Goal: Task Accomplishment & Management: Use online tool/utility

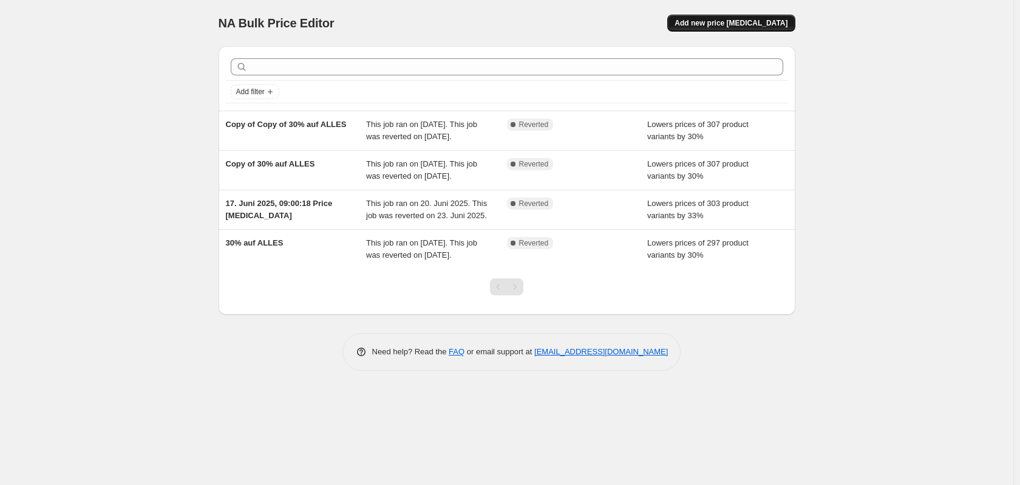
click at [719, 22] on span "Add new price [MEDICAL_DATA]" at bounding box center [731, 23] width 113 height 10
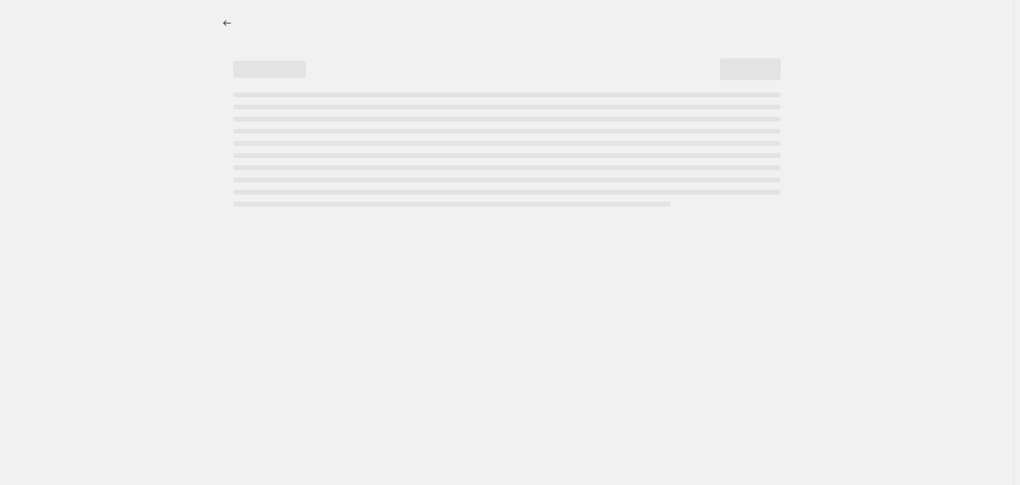
select select "percentage"
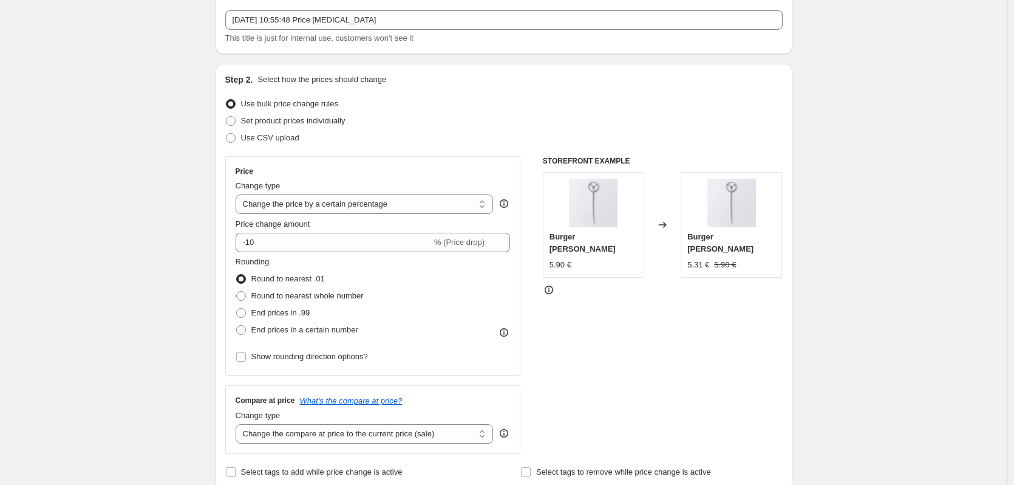
scroll to position [121, 0]
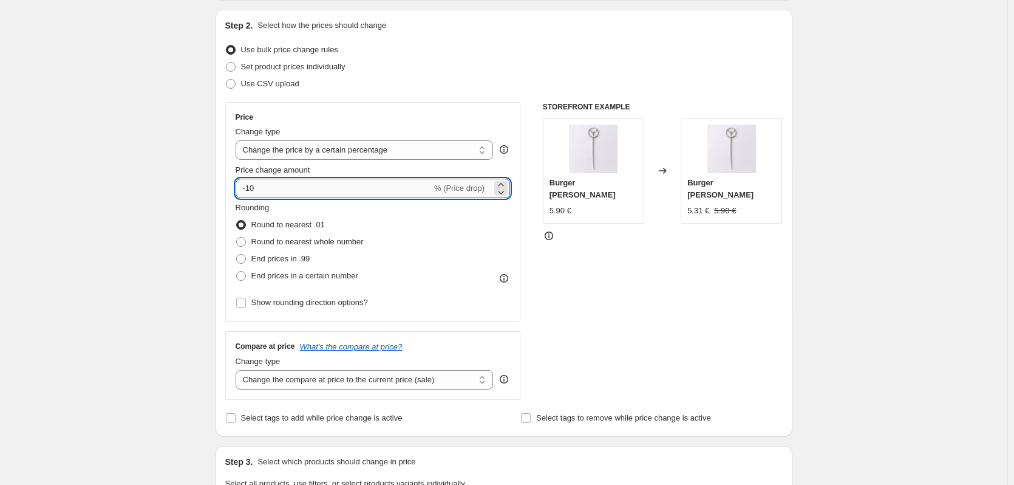
click at [284, 188] on input "-10" at bounding box center [334, 188] width 196 height 19
type input "-1"
type input "-30"
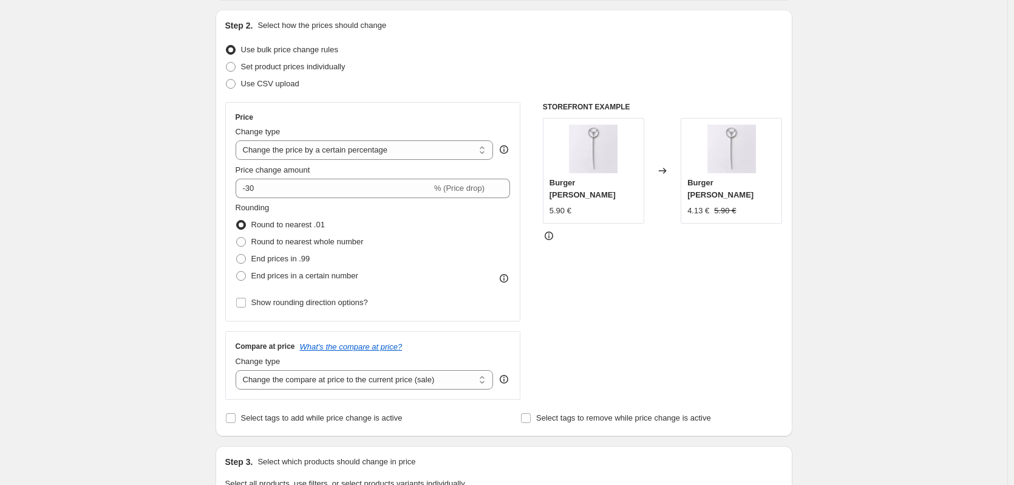
click at [128, 250] on div "Create new price [MEDICAL_DATA]. This page is ready Create new price [MEDICAL_D…" at bounding box center [503, 486] width 1007 height 1214
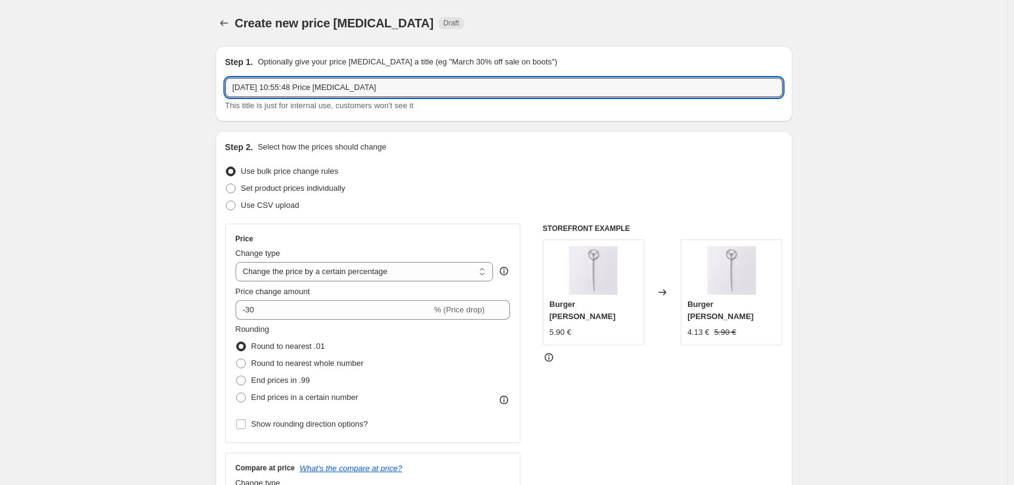
drag, startPoint x: 396, startPoint y: 89, endPoint x: 212, endPoint y: 89, distance: 184.6
type input "Weekly Deals"
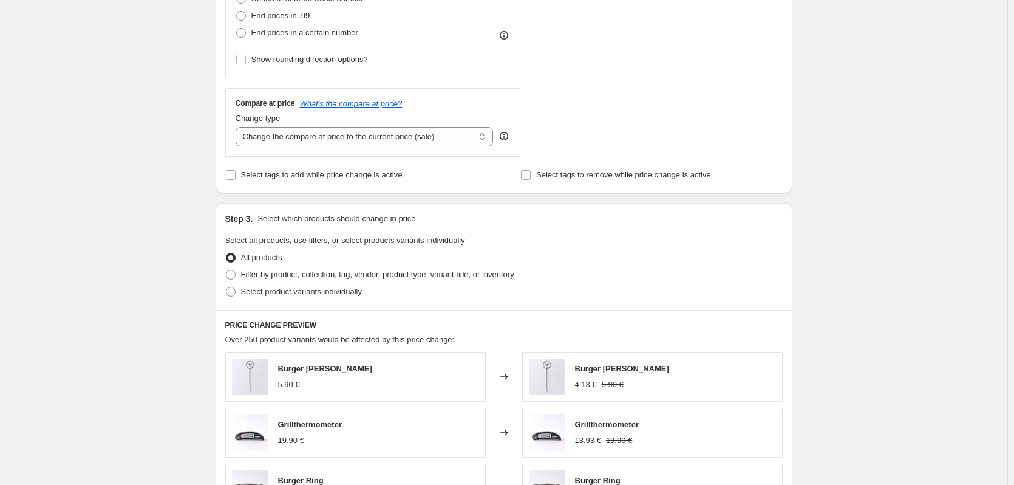
scroll to position [182, 0]
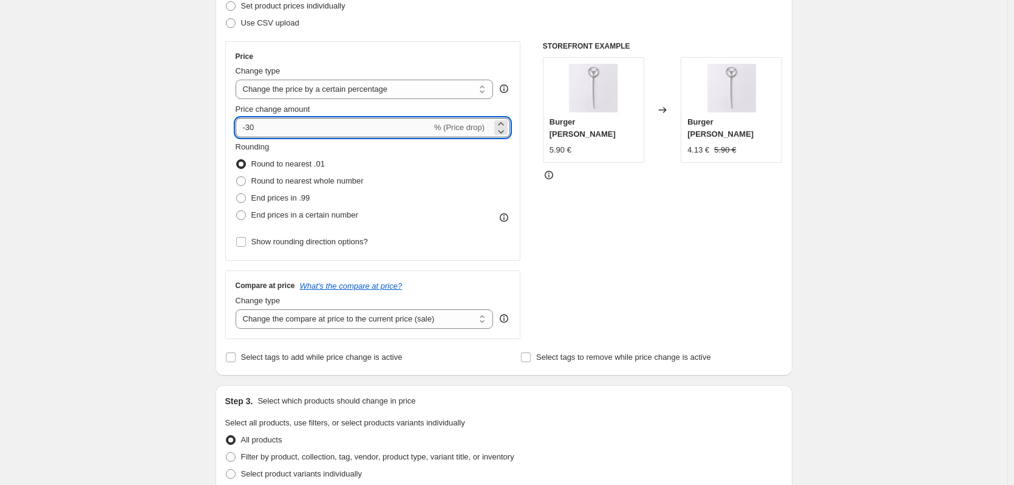
click at [278, 129] on input "-30" at bounding box center [334, 127] width 196 height 19
type input "-3"
click at [163, 191] on div "Create new price [MEDICAL_DATA]. This page is ready Create new price [MEDICAL_D…" at bounding box center [503, 425] width 1007 height 1214
click at [288, 129] on input "-40" at bounding box center [334, 127] width 196 height 19
type input "-4"
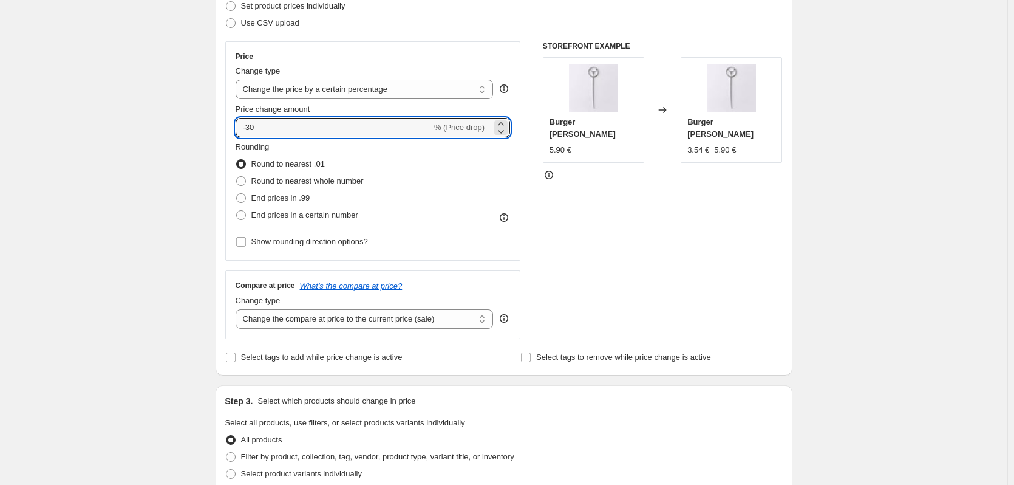
type input "-30"
click at [14, 217] on div "Create new price [MEDICAL_DATA]. This page is ready Create new price [MEDICAL_D…" at bounding box center [503, 425] width 1007 height 1214
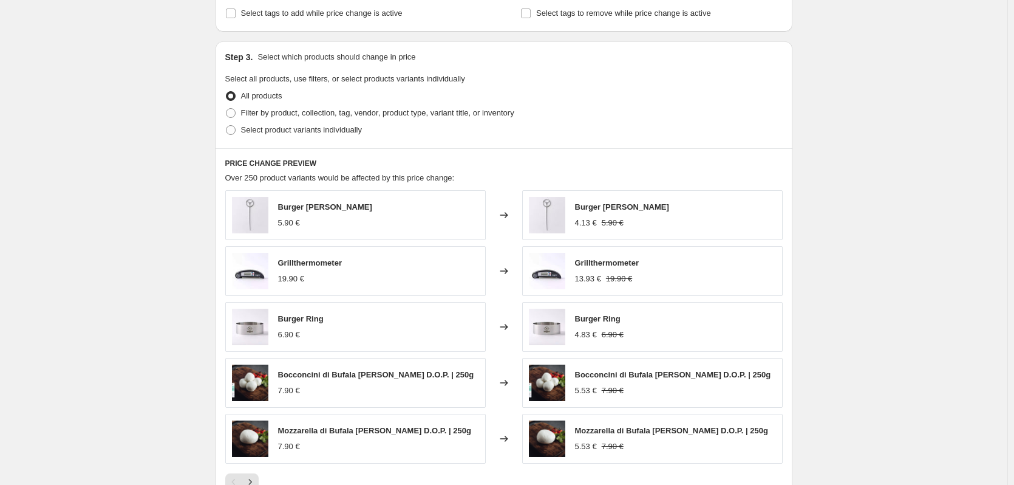
scroll to position [546, 0]
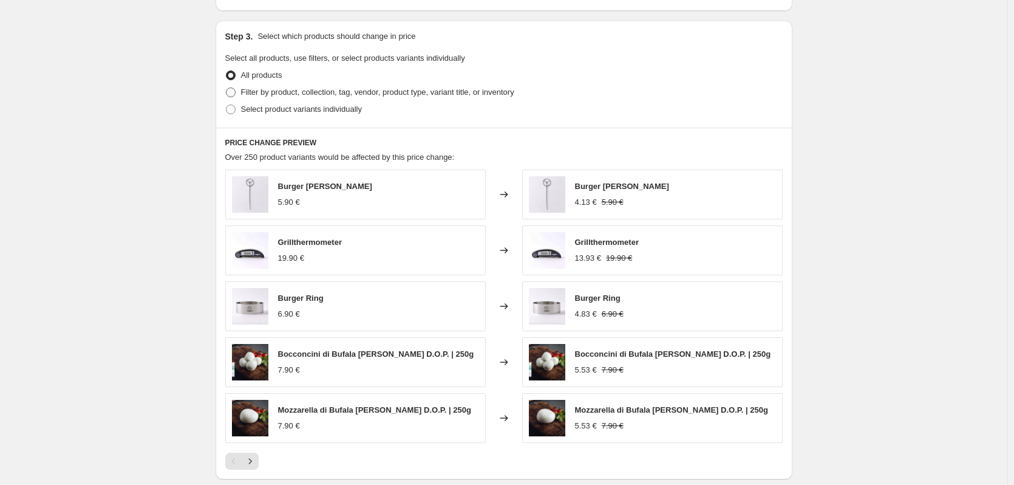
click at [279, 93] on span "Filter by product, collection, tag, vendor, product type, variant title, or inv…" at bounding box center [377, 91] width 273 height 9
click at [226, 88] on input "Filter by product, collection, tag, vendor, product type, variant title, or inv…" at bounding box center [226, 87] width 1 height 1
radio input "true"
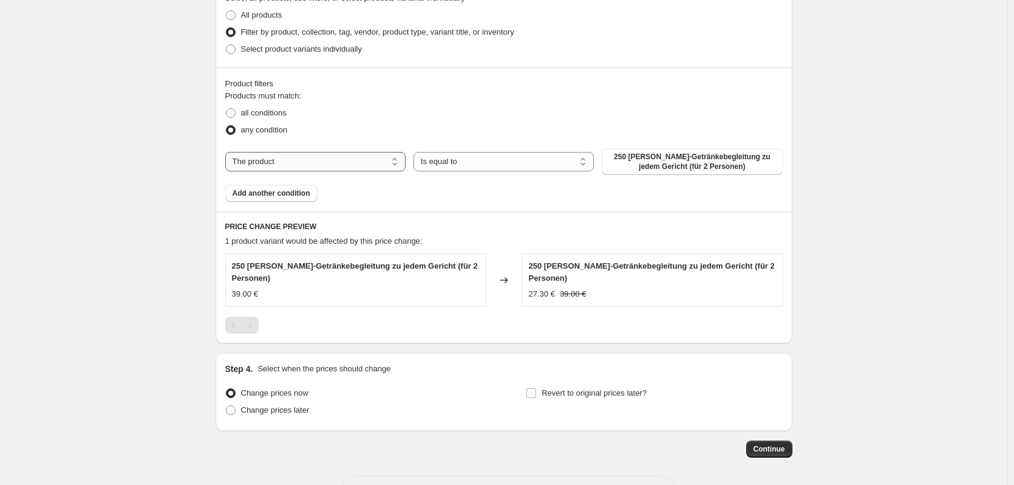
scroll to position [607, 0]
click at [299, 163] on select "The product The product's collection The product's tag The product's vendor The…" at bounding box center [315, 160] width 180 height 19
select select "collection"
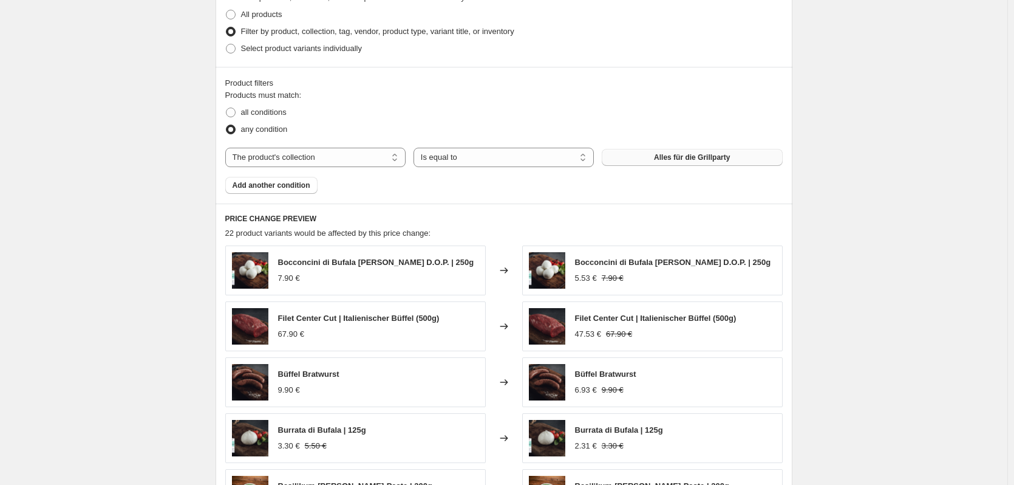
click at [684, 160] on span "Alles für die Grillparty" at bounding box center [692, 157] width 76 height 10
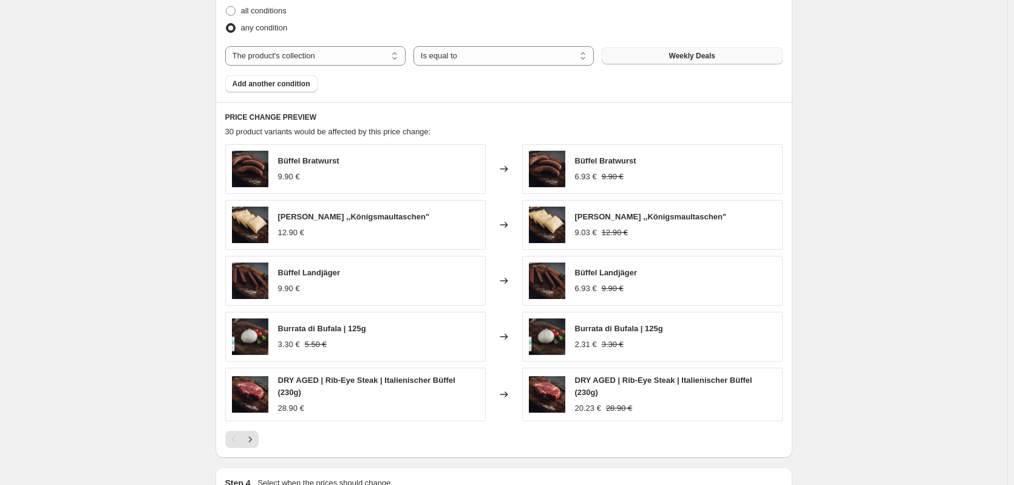
scroll to position [729, 0]
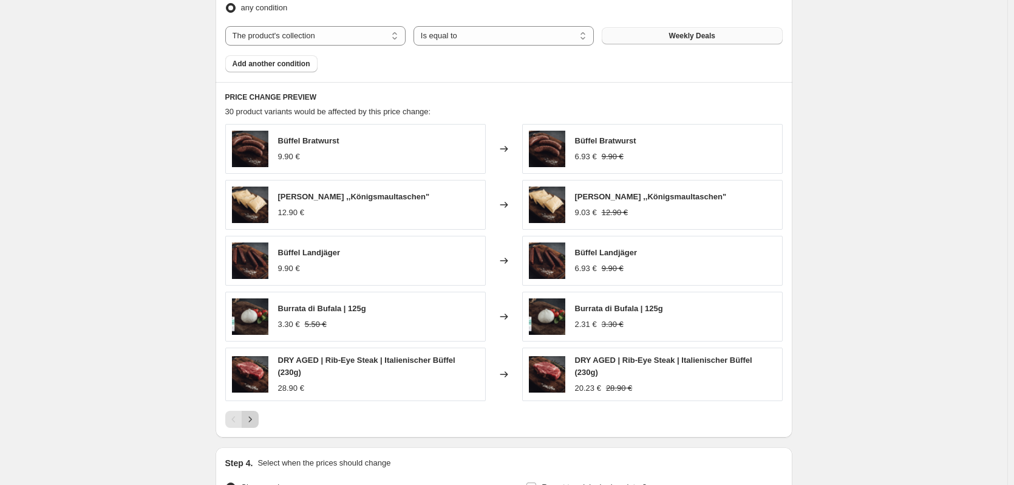
click at [255, 417] on icon "Next" at bounding box center [250, 419] width 12 height 12
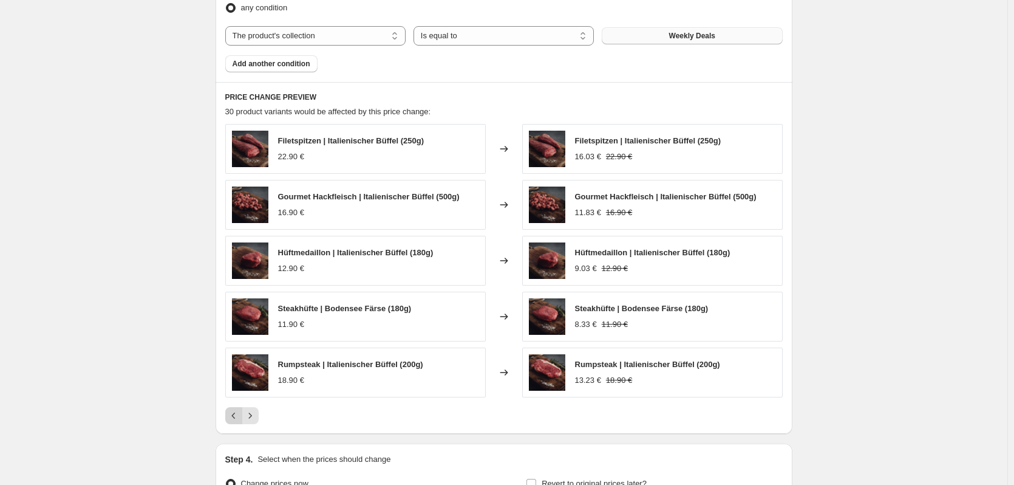
click at [234, 415] on icon "Previous" at bounding box center [234, 415] width 12 height 12
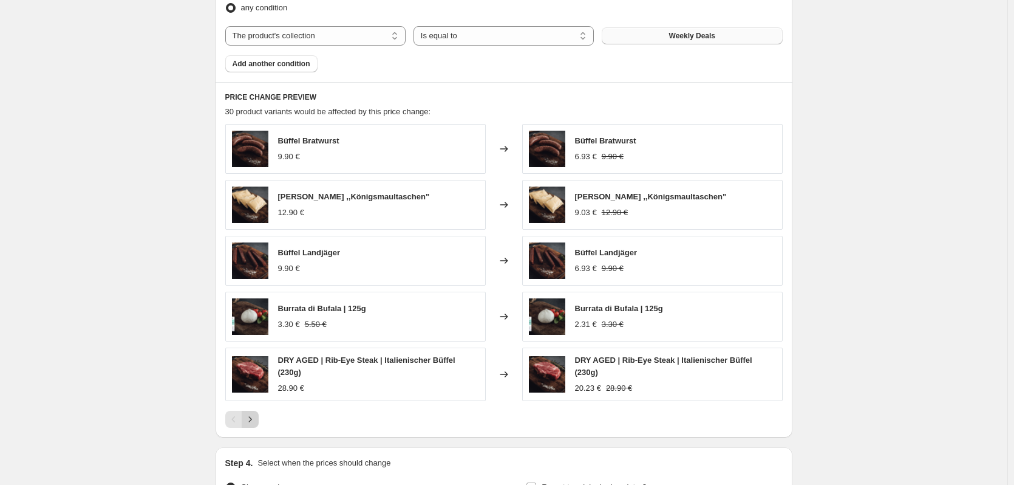
click at [251, 413] on icon "Next" at bounding box center [250, 419] width 12 height 12
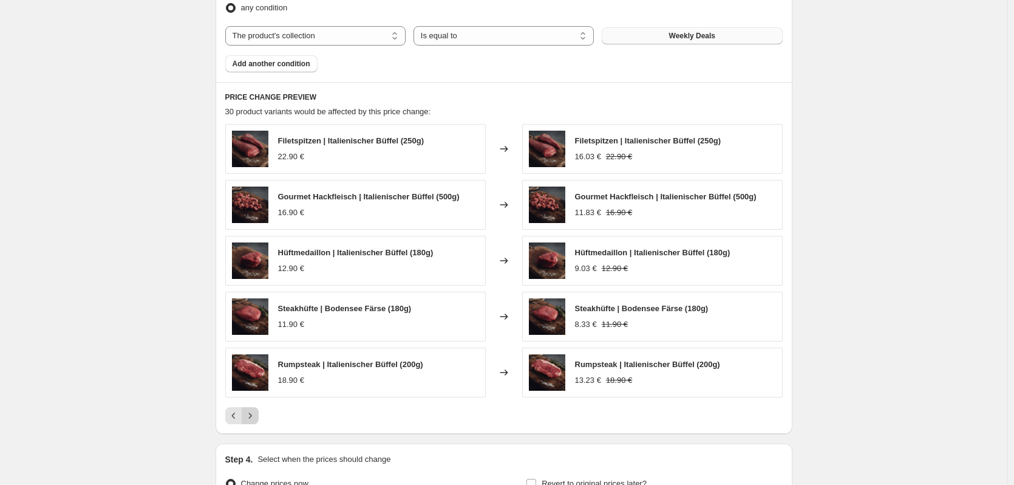
click at [251, 412] on icon "Next" at bounding box center [250, 415] width 12 height 12
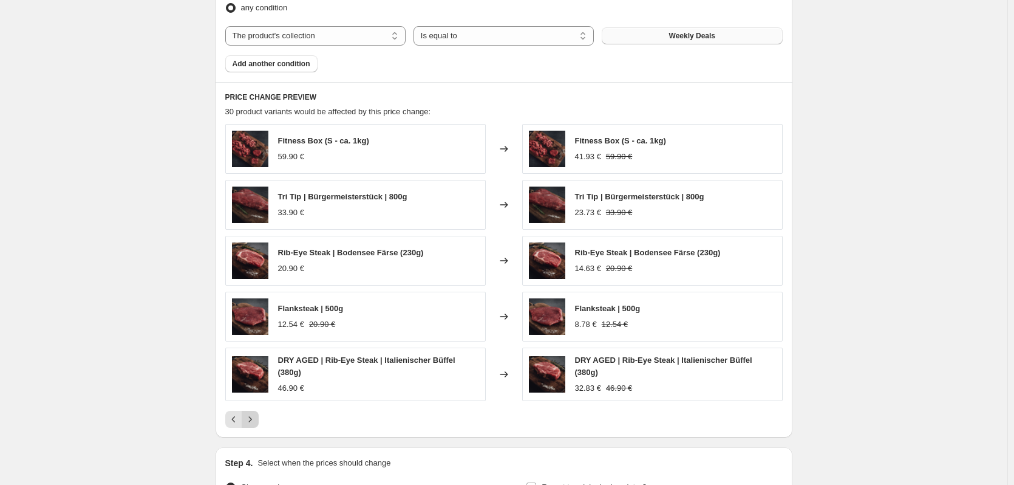
click at [251, 413] on icon "Next" at bounding box center [250, 419] width 12 height 12
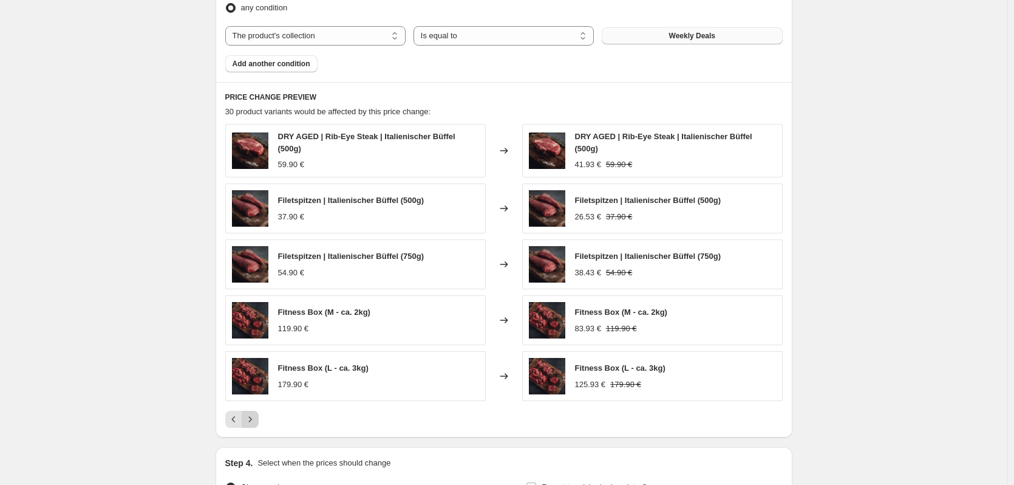
click at [251, 413] on icon "Next" at bounding box center [250, 419] width 12 height 12
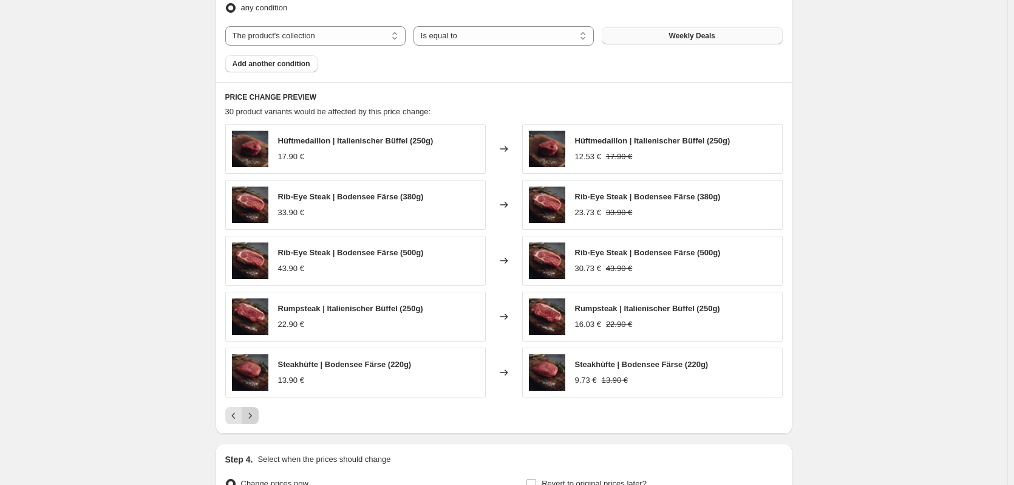
click at [251, 412] on icon "Next" at bounding box center [250, 415] width 12 height 12
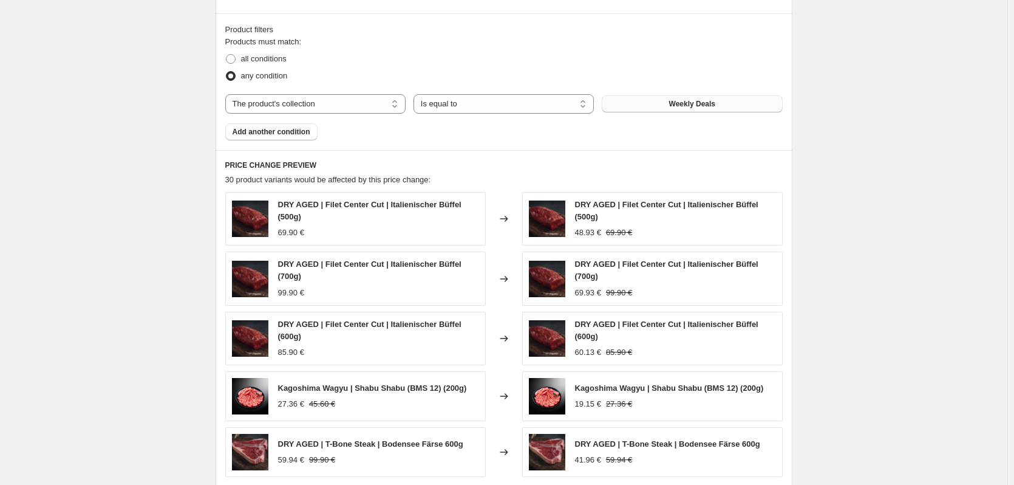
scroll to position [607, 0]
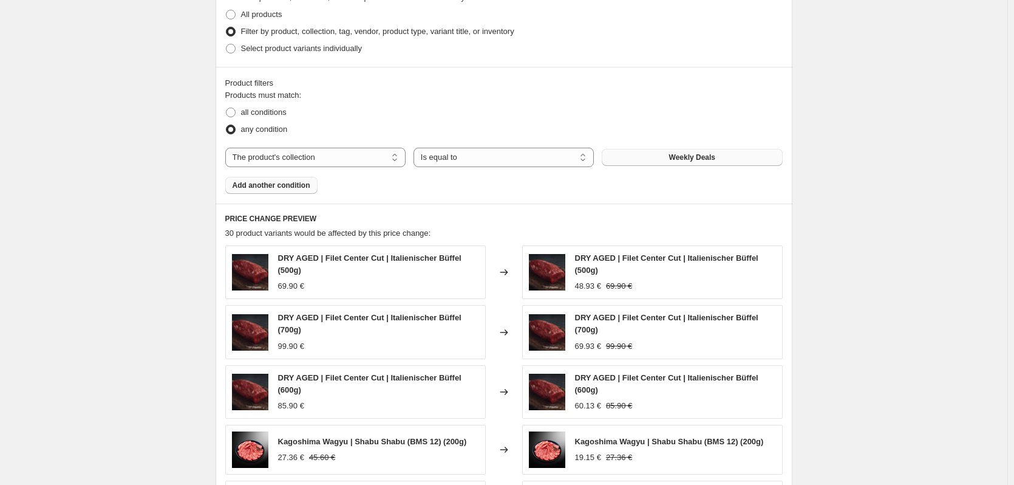
click at [254, 188] on span "Add another condition" at bounding box center [272, 185] width 78 height 10
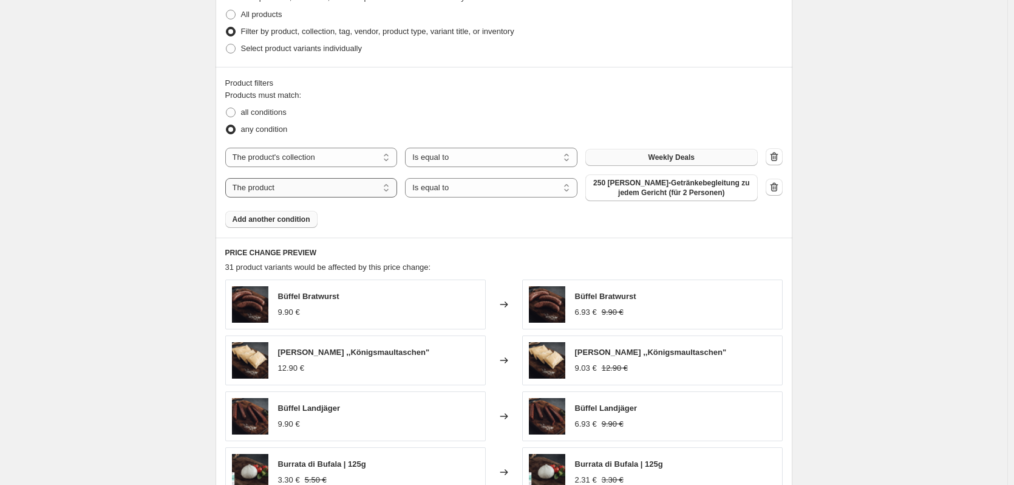
click at [352, 186] on select "The product The product's collection The product's tag The product's vendor The…" at bounding box center [311, 187] width 172 height 19
click at [459, 193] on select "Is equal to Is not equal to" at bounding box center [491, 187] width 172 height 19
drag, startPoint x: 459, startPoint y: 193, endPoint x: 438, endPoint y: 192, distance: 20.7
click at [459, 193] on select "Is equal to Is not equal to" at bounding box center [491, 187] width 172 height 19
click at [324, 190] on select "The product The product's collection The product's tag The product's vendor The…" at bounding box center [311, 187] width 172 height 19
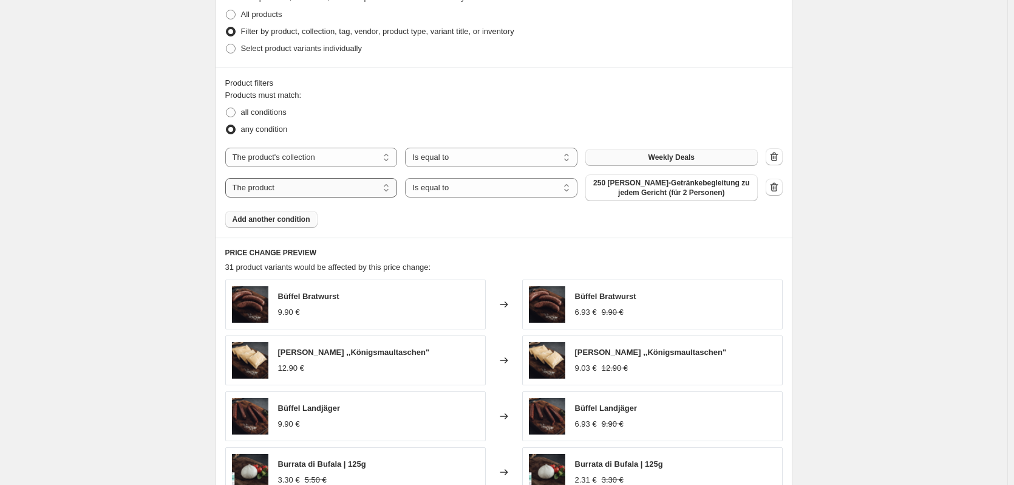
select select "tag"
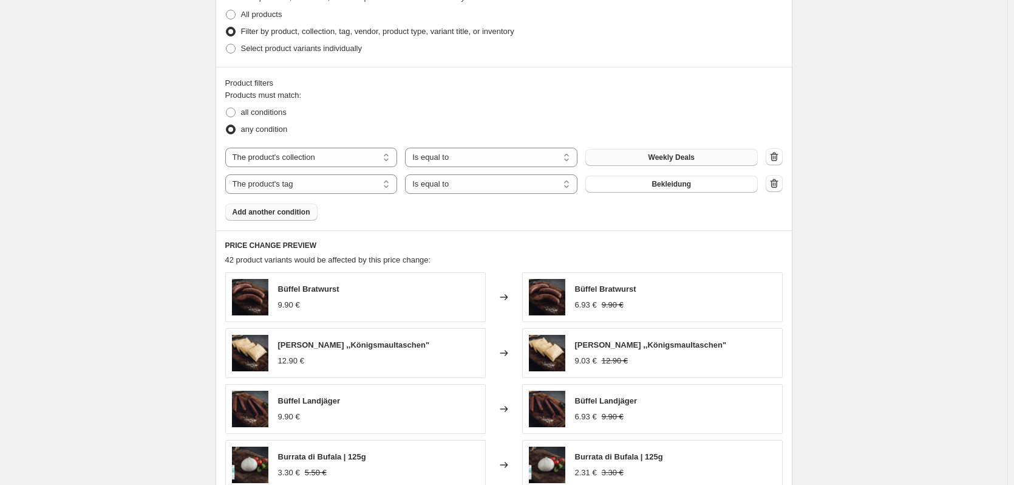
click at [778, 179] on icon "button" at bounding box center [774, 183] width 12 height 12
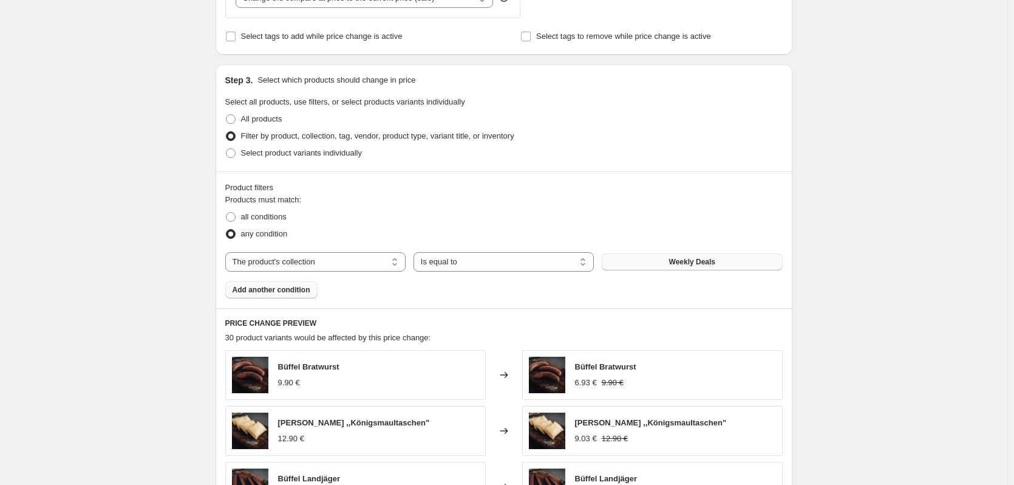
scroll to position [486, 0]
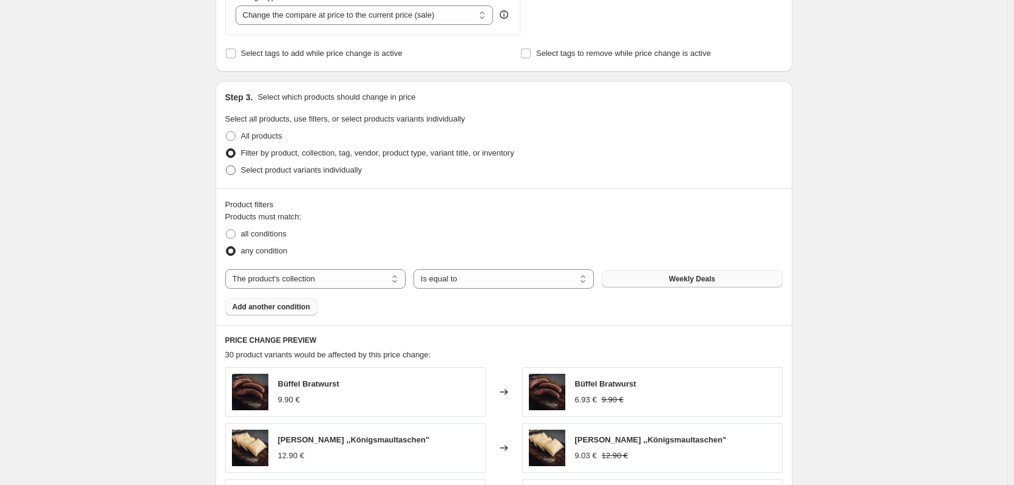
click at [233, 169] on span at bounding box center [231, 170] width 10 height 10
click at [226, 166] on input "Select product variants individually" at bounding box center [226, 165] width 1 height 1
radio input "true"
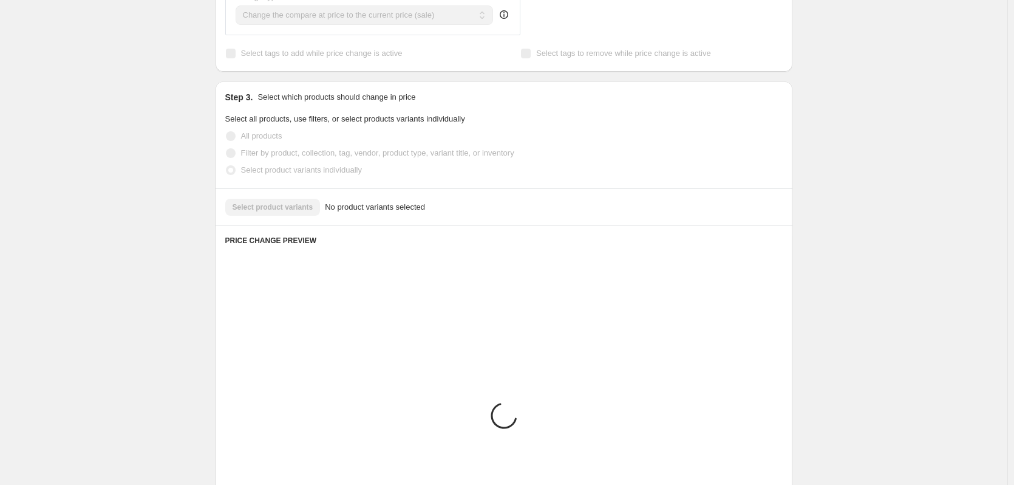
scroll to position [461, 0]
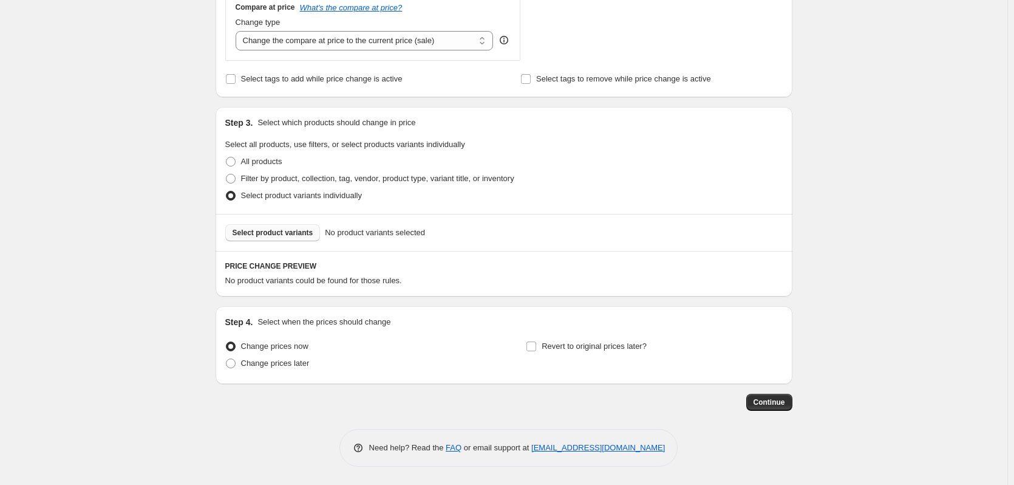
click at [268, 236] on span "Select product variants" at bounding box center [273, 233] width 81 height 10
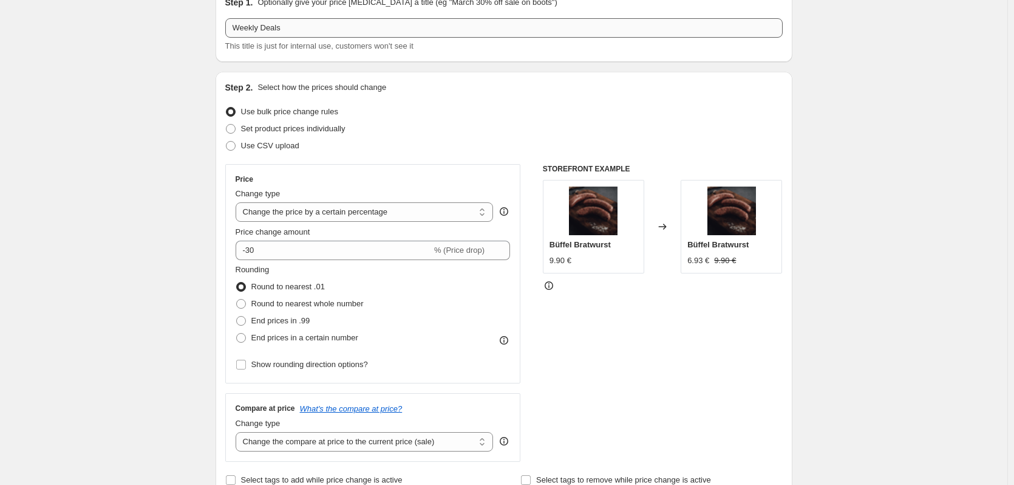
scroll to position [0, 0]
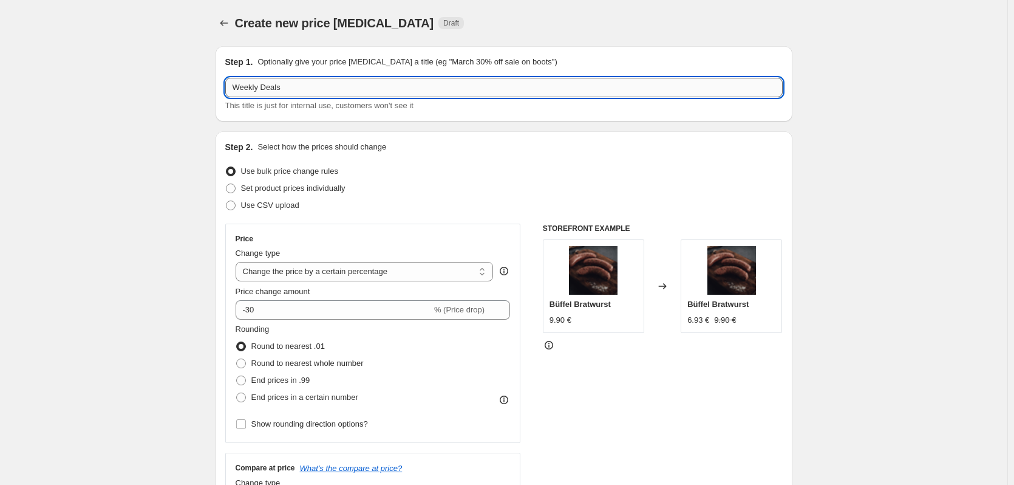
click at [316, 88] on input "Weekly Deals" at bounding box center [503, 87] width 557 height 19
type input "Weekly Deals 30%"
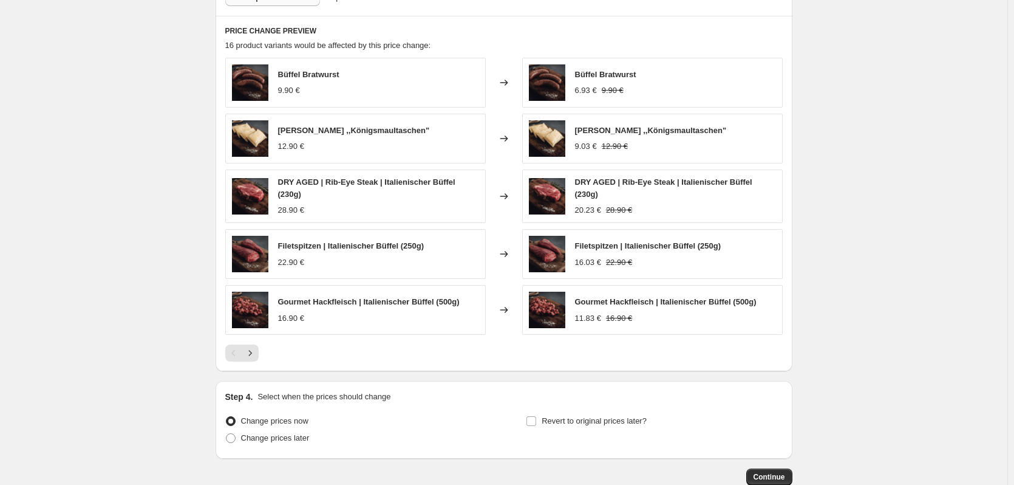
scroll to position [767, 0]
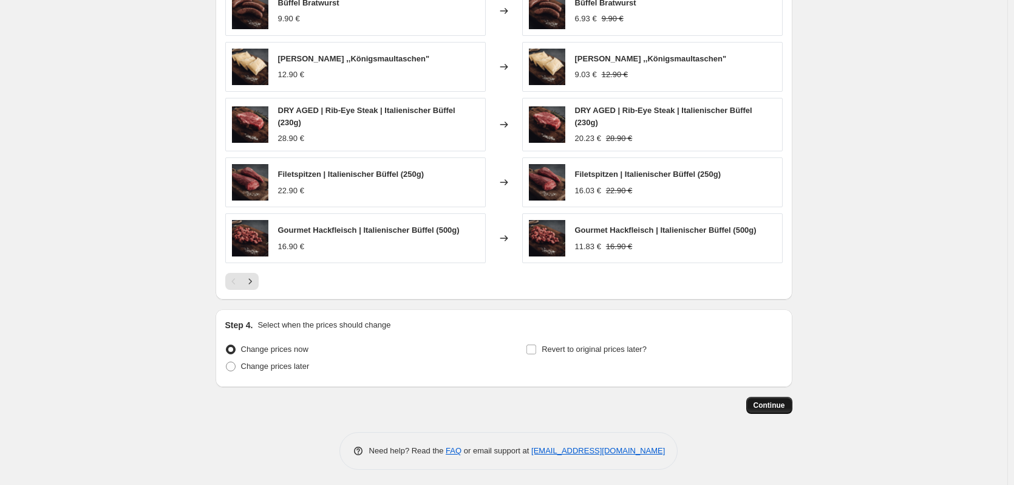
click at [770, 400] on span "Continue" at bounding box center [769, 405] width 32 height 10
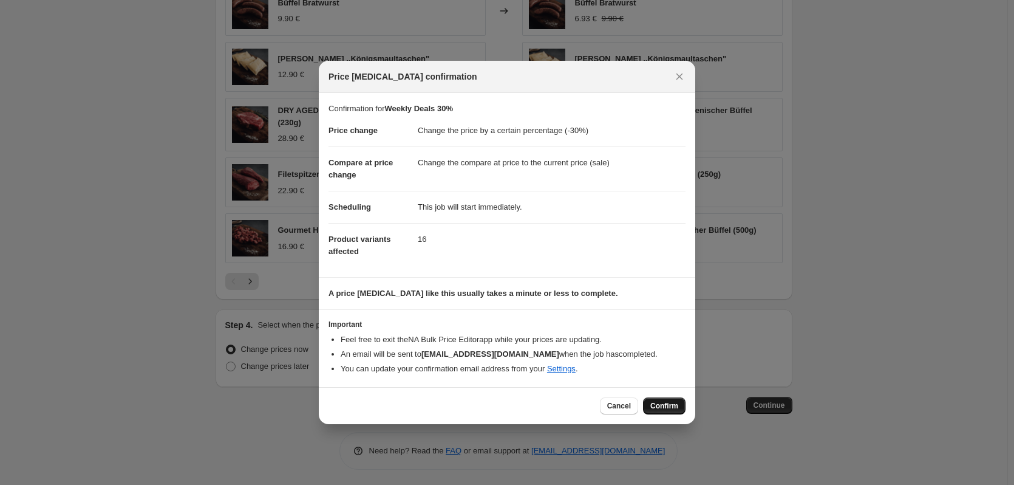
click at [673, 406] on span "Confirm" at bounding box center [664, 406] width 28 height 10
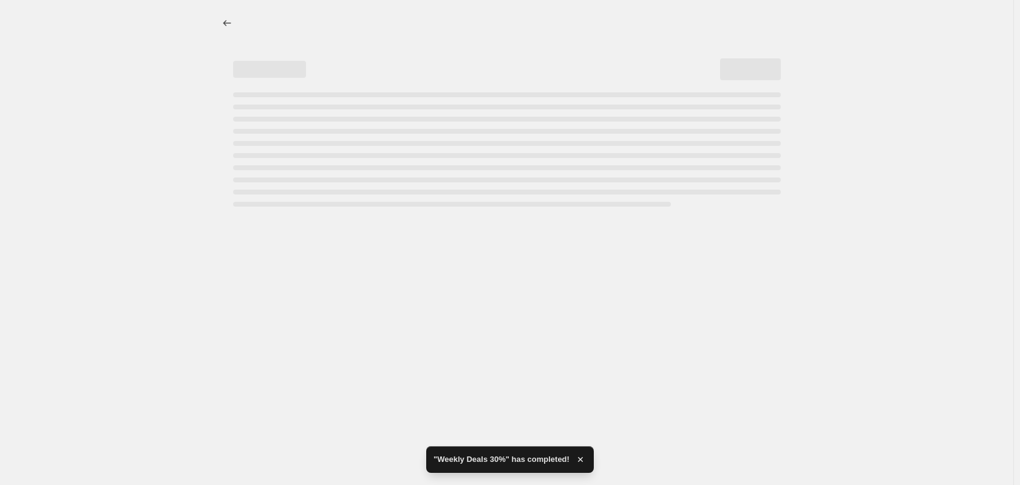
select select "percentage"
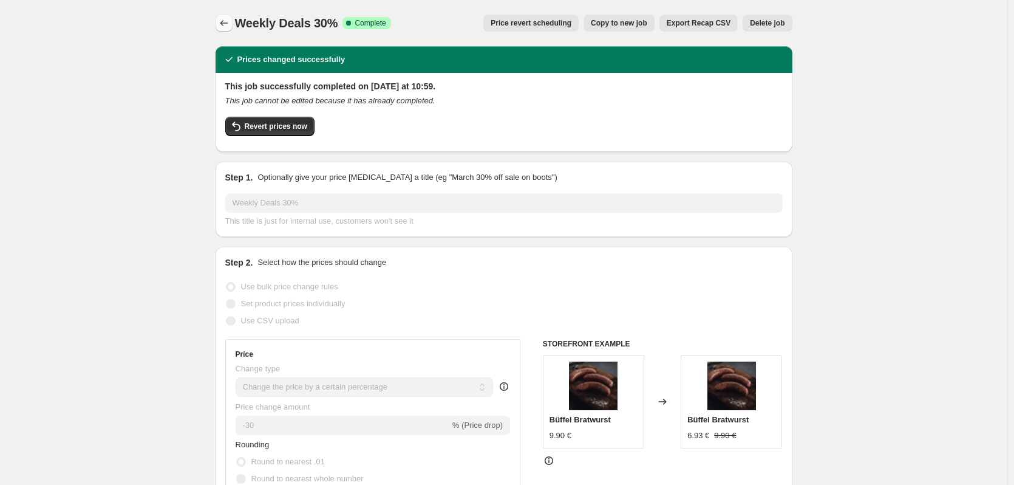
click at [224, 19] on icon "Price change jobs" at bounding box center [224, 23] width 12 height 12
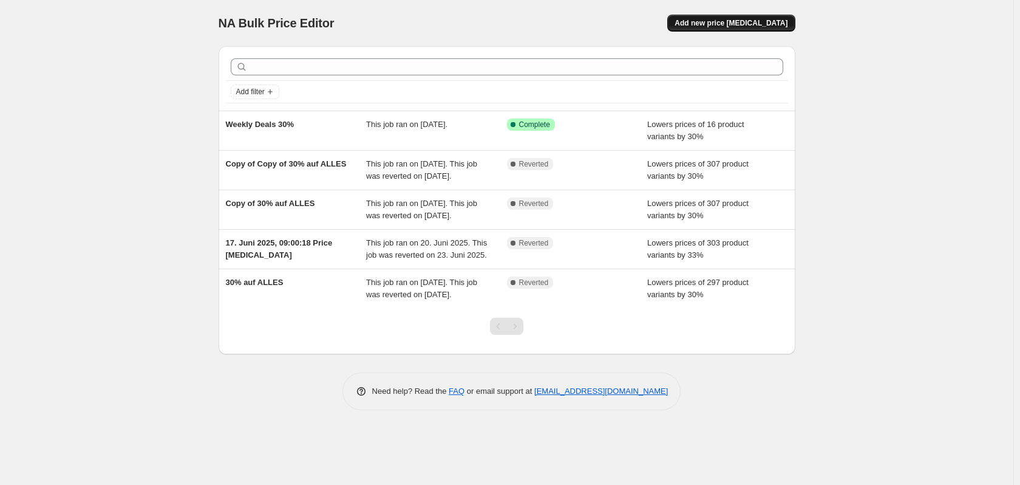
click at [721, 27] on span "Add new price [MEDICAL_DATA]" at bounding box center [731, 23] width 113 height 10
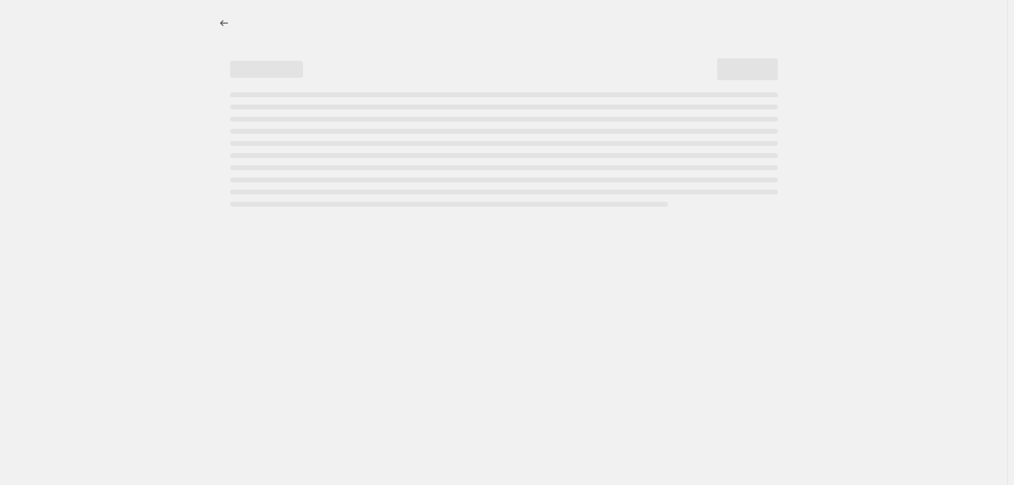
select select "percentage"
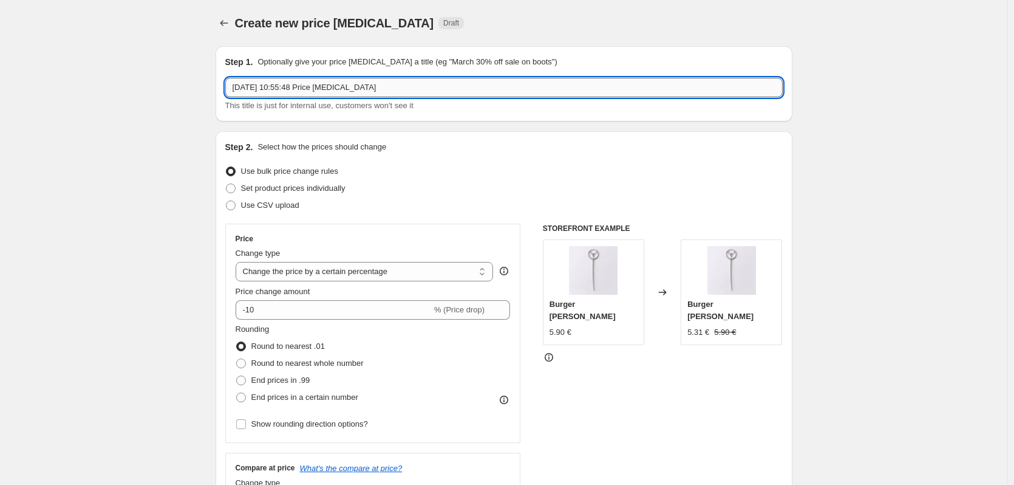
click at [321, 89] on input "[DATE] 10:55:48 Price [MEDICAL_DATA]" at bounding box center [503, 87] width 557 height 19
drag, startPoint x: 407, startPoint y: 89, endPoint x: 166, endPoint y: 85, distance: 240.5
type input "Weekly Deals 20 %"
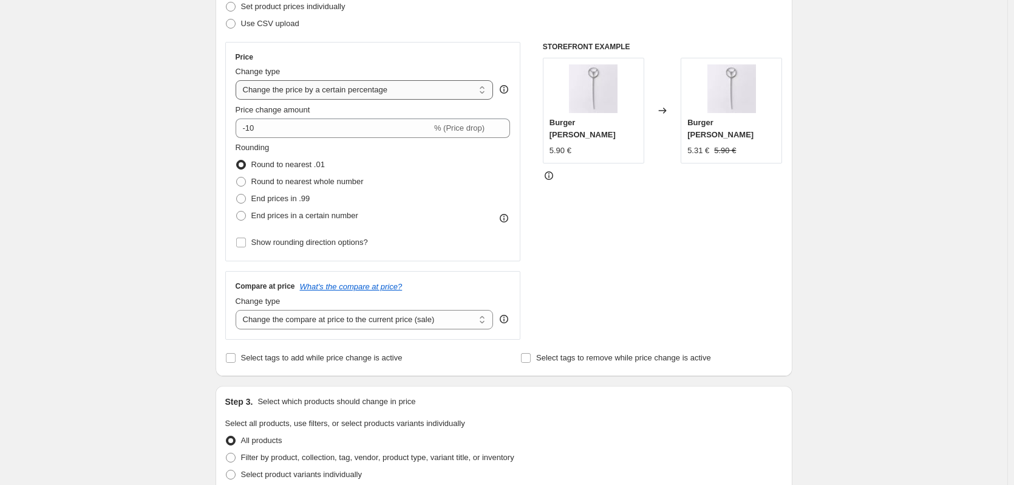
scroll to position [182, 0]
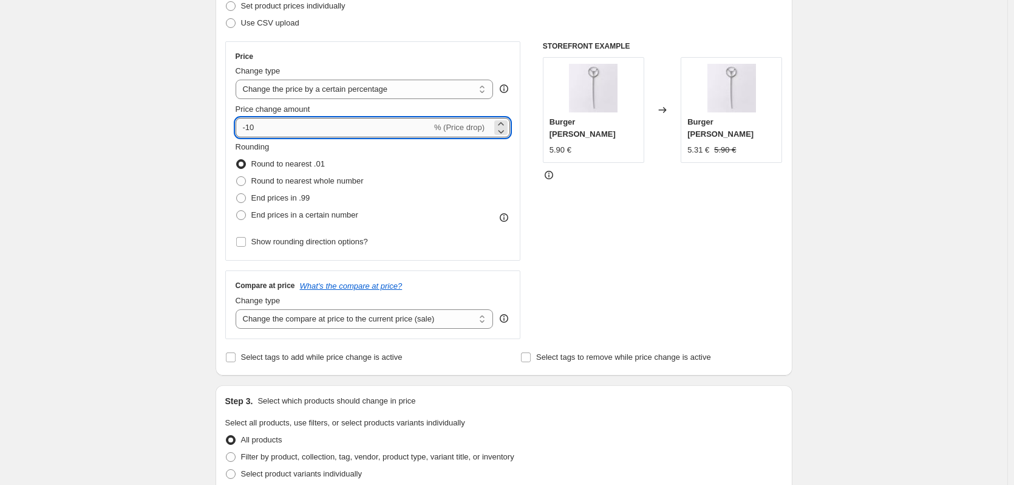
click at [299, 132] on input "-10" at bounding box center [334, 127] width 196 height 19
type input "-1"
type input "-20"
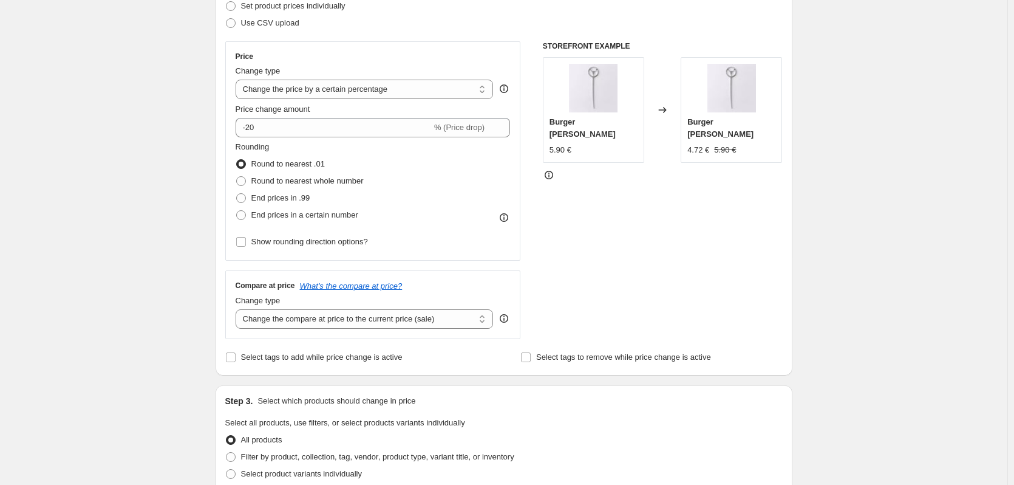
click at [143, 162] on div "Create new price [MEDICAL_DATA]. This page is ready Create new price [MEDICAL_D…" at bounding box center [503, 425] width 1007 height 1214
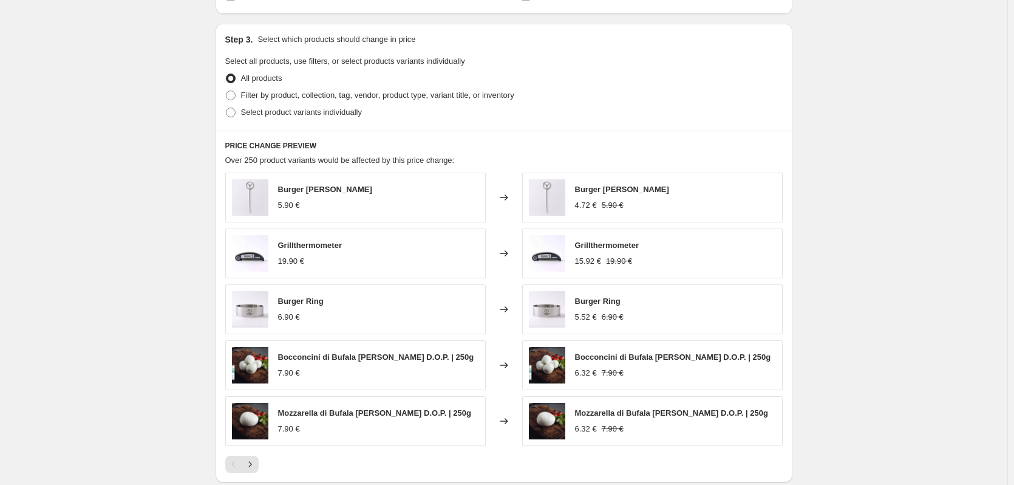
scroll to position [546, 0]
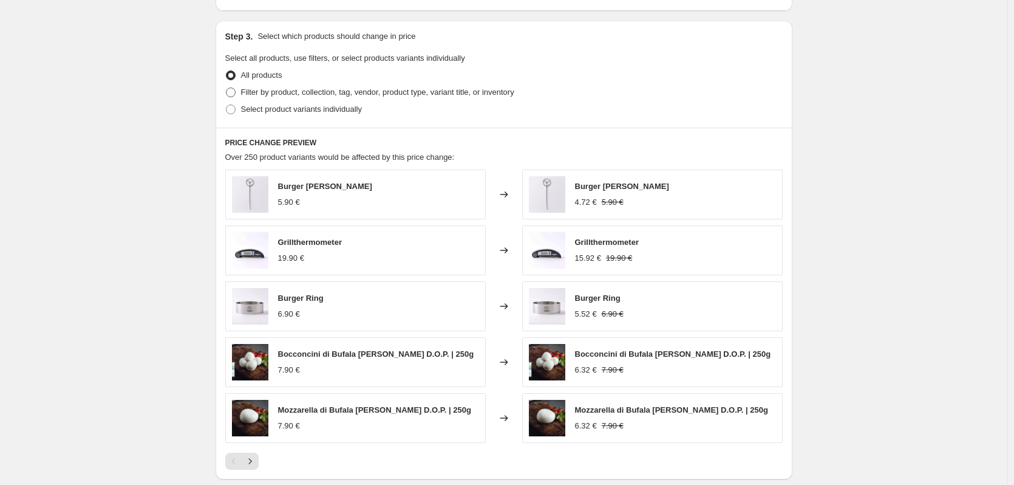
click at [255, 88] on span "Filter by product, collection, tag, vendor, product type, variant title, or inv…" at bounding box center [377, 91] width 273 height 9
click at [226, 88] on input "Filter by product, collection, tag, vendor, product type, variant title, or inv…" at bounding box center [226, 87] width 1 height 1
radio input "true"
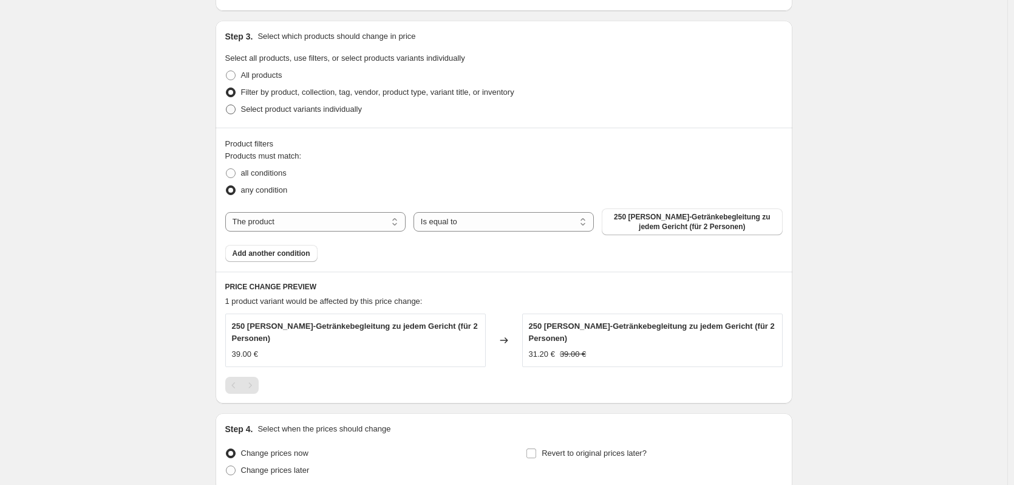
click at [257, 108] on span "Select product variants individually" at bounding box center [301, 108] width 121 height 9
click at [226, 105] on input "Select product variants individually" at bounding box center [226, 104] width 1 height 1
radio input "true"
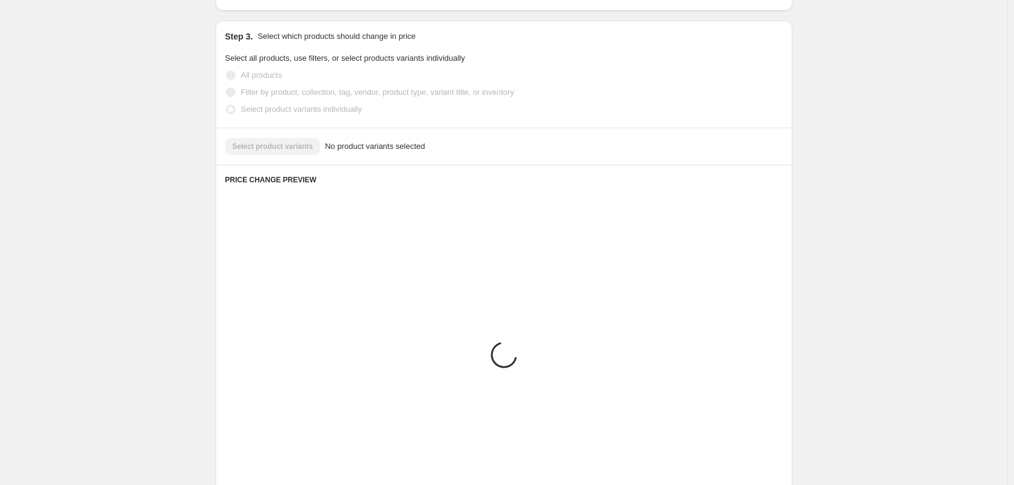
scroll to position [461, 0]
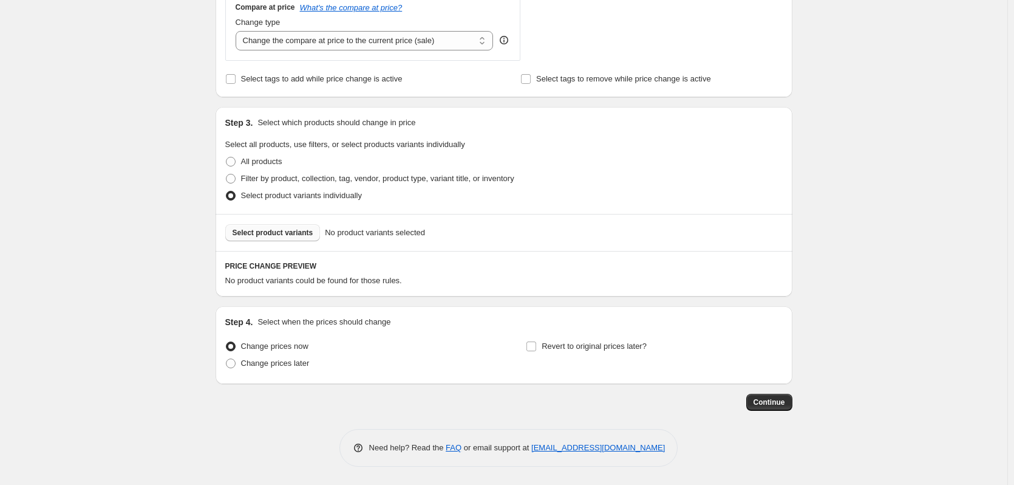
click at [281, 233] on span "Select product variants" at bounding box center [273, 233] width 81 height 10
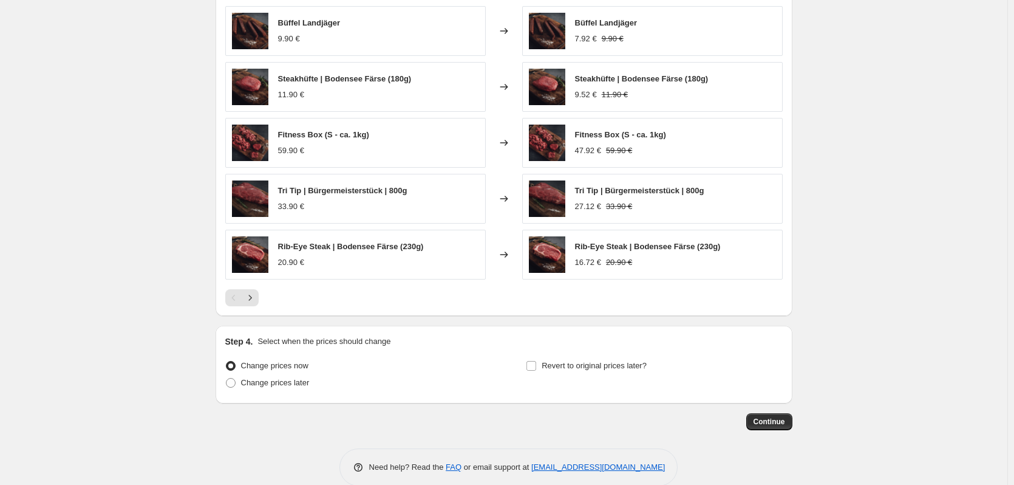
scroll to position [767, 0]
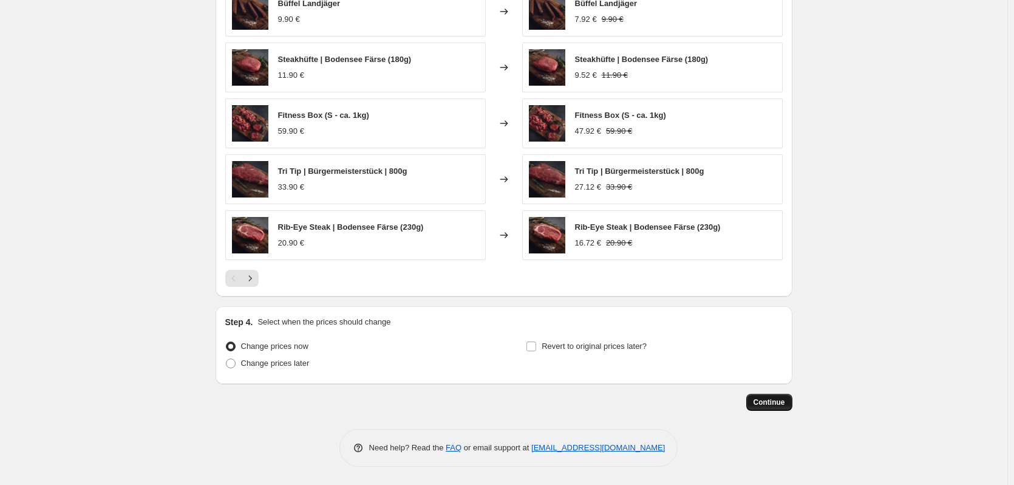
click at [766, 398] on span "Continue" at bounding box center [769, 402] width 32 height 10
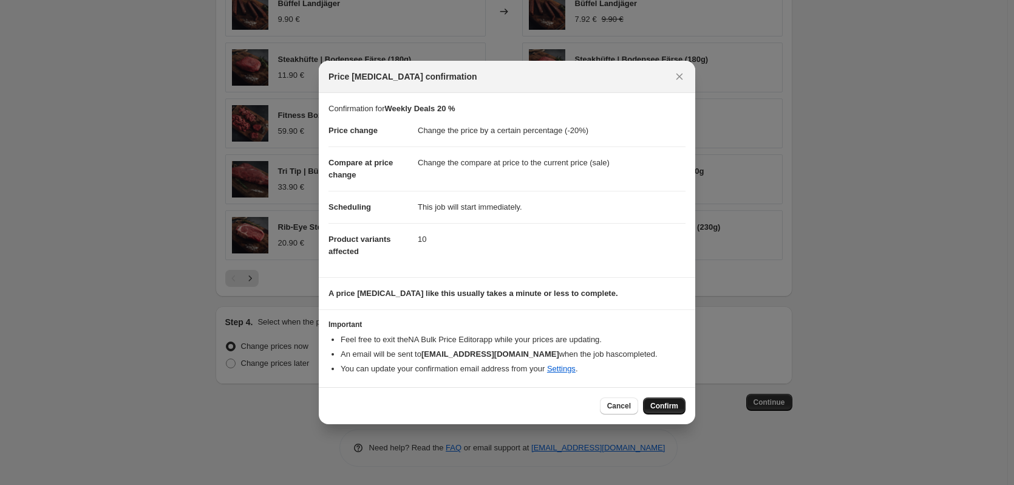
click at [664, 404] on span "Confirm" at bounding box center [664, 406] width 28 height 10
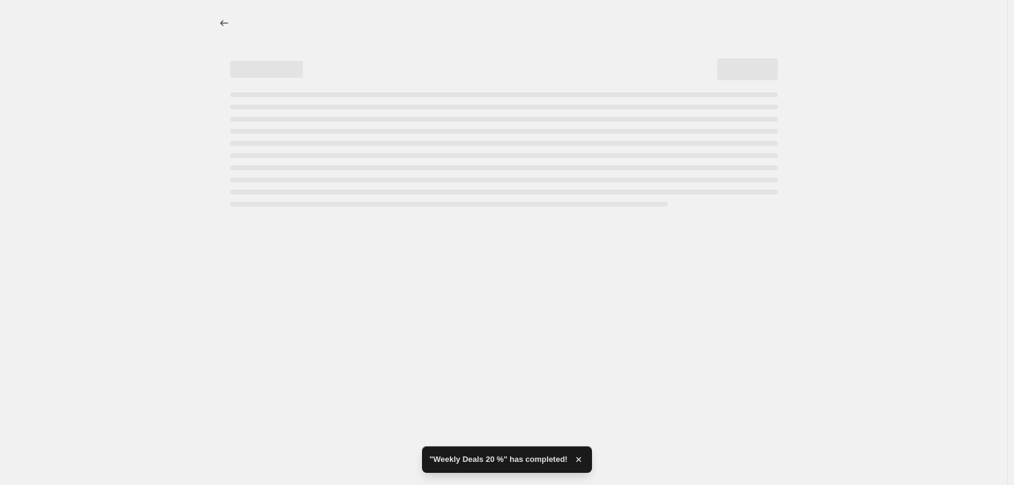
select select "percentage"
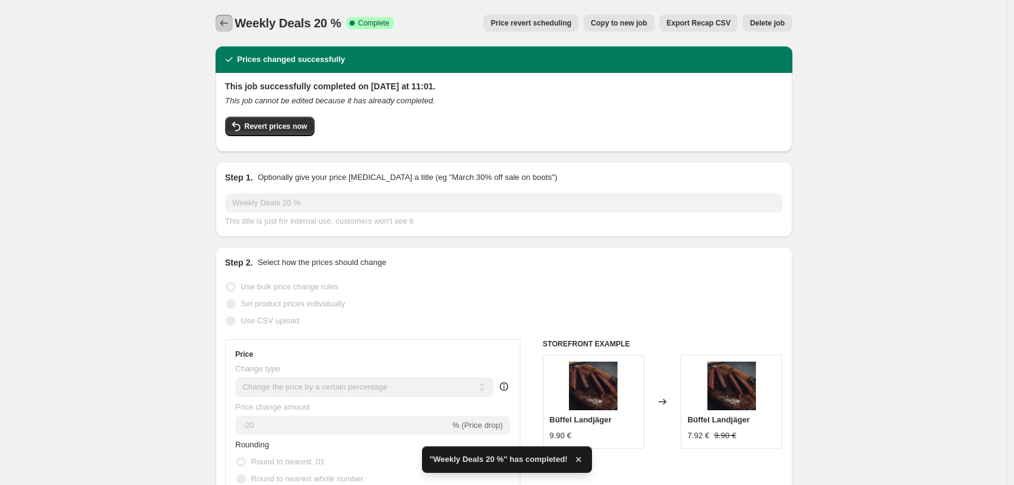
click at [227, 23] on icon "Price change jobs" at bounding box center [224, 23] width 12 height 12
